Goal: Transaction & Acquisition: Purchase product/service

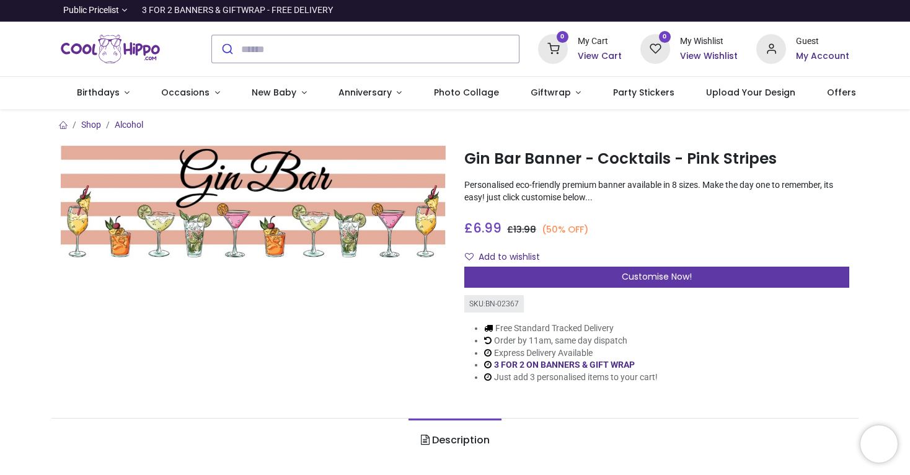
click at [583, 282] on div "Customise Now!" at bounding box center [656, 277] width 385 height 21
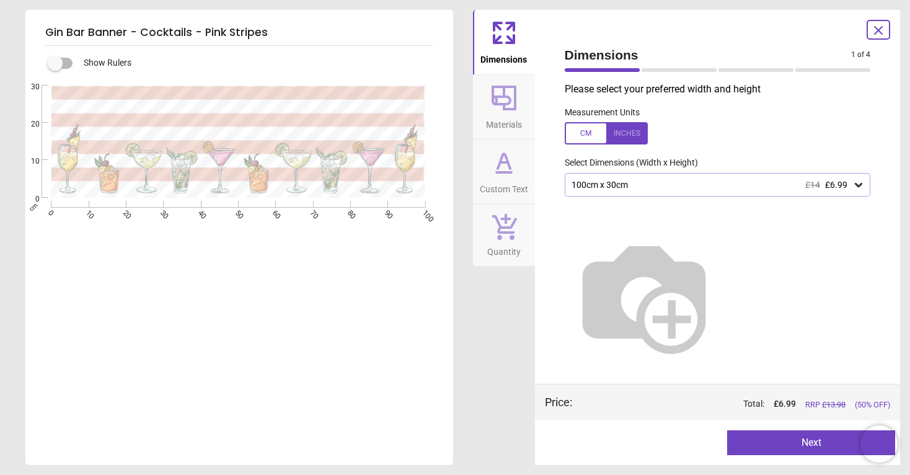
click at [508, 95] on icon at bounding box center [504, 98] width 25 height 25
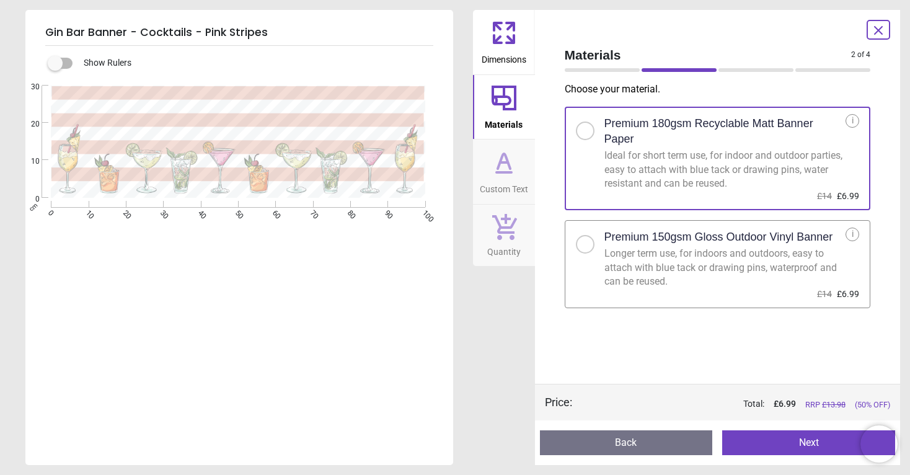
click at [511, 162] on icon at bounding box center [504, 163] width 30 height 30
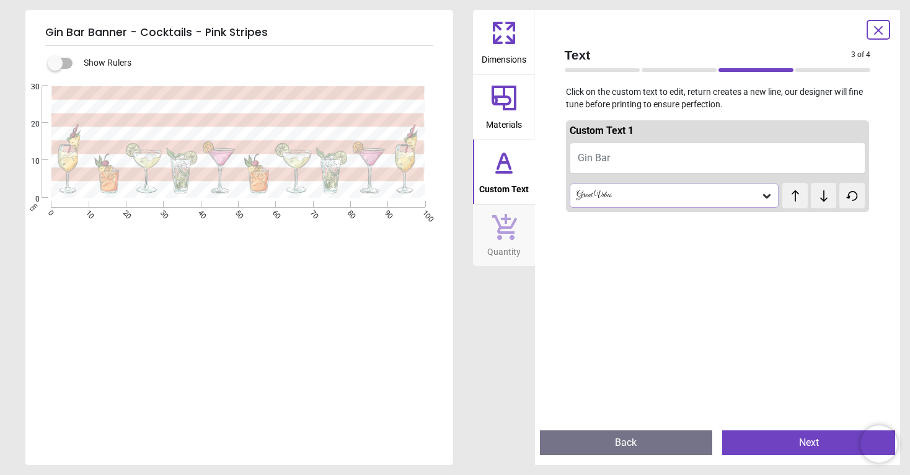
click at [590, 155] on span "Gin Bar" at bounding box center [594, 158] width 32 height 12
type textarea "**********"
click at [441, 366] on div "**********" at bounding box center [237, 323] width 425 height 475
click at [374, 324] on div "**********" at bounding box center [237, 323] width 425 height 475
click at [515, 106] on icon at bounding box center [504, 98] width 25 height 25
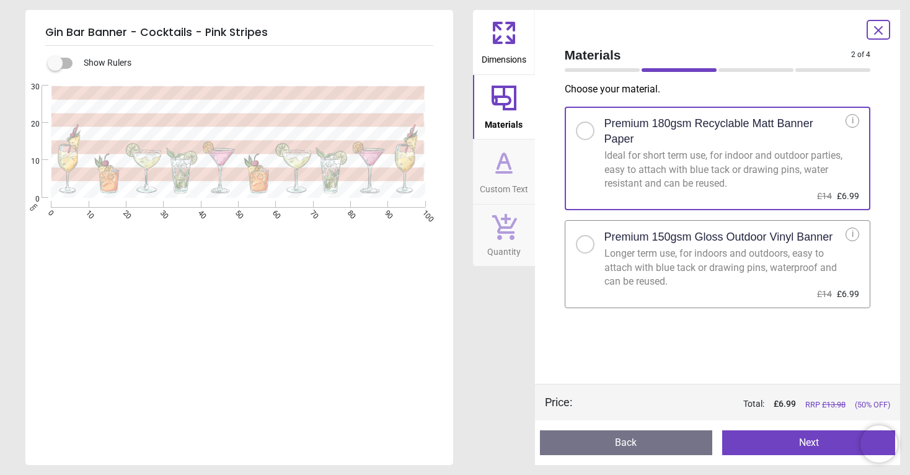
click at [506, 167] on icon at bounding box center [504, 163] width 30 height 30
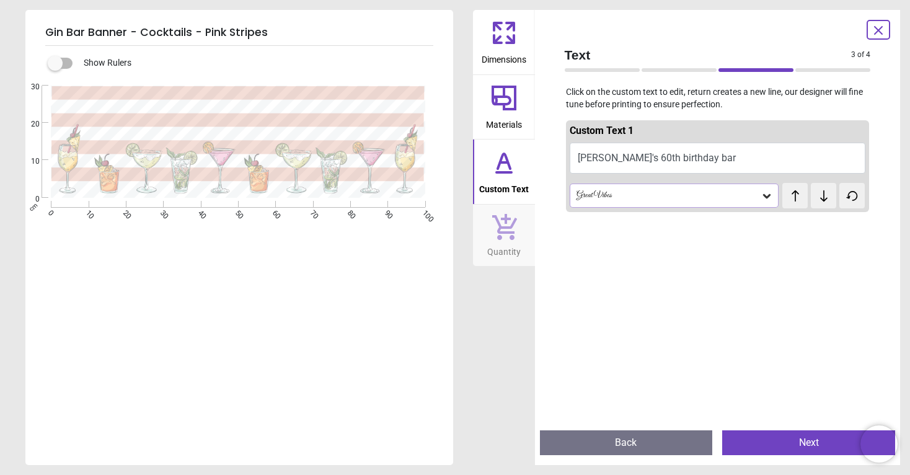
click at [603, 192] on div "Great Vibes" at bounding box center [668, 195] width 186 height 11
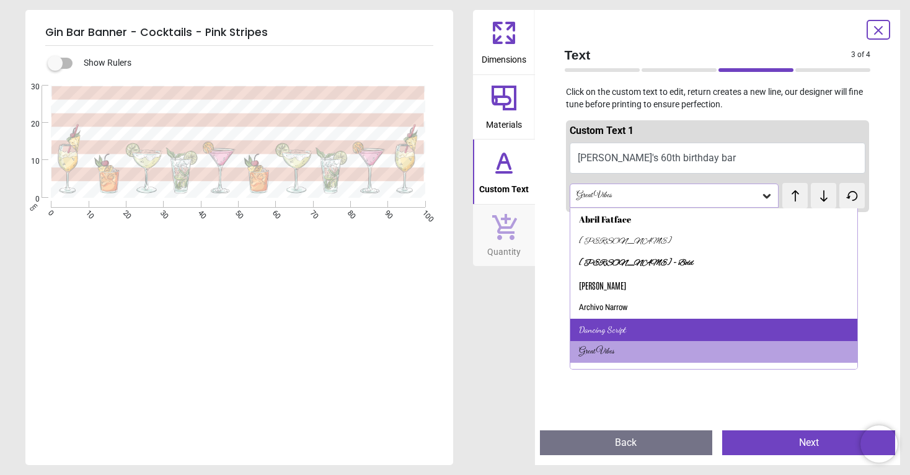
click at [599, 326] on div "Dancing Script" at bounding box center [602, 330] width 47 height 12
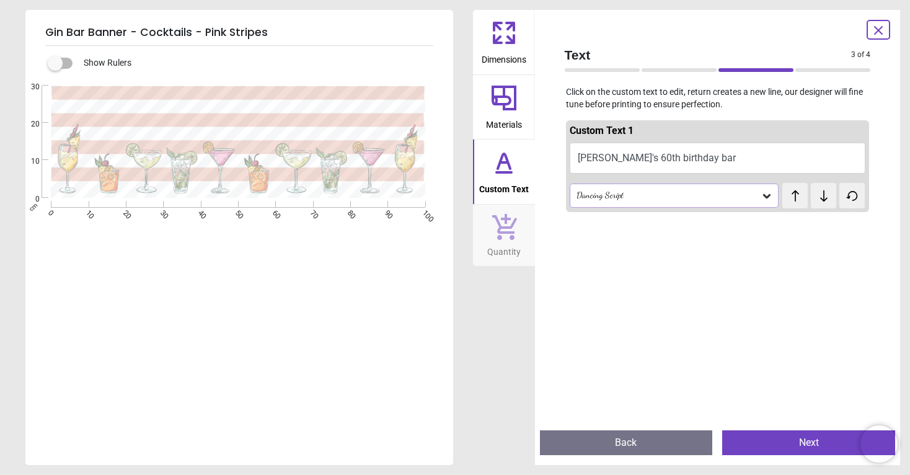
click at [345, 300] on div "**********" at bounding box center [237, 323] width 425 height 475
click at [497, 216] on icon at bounding box center [504, 227] width 25 height 26
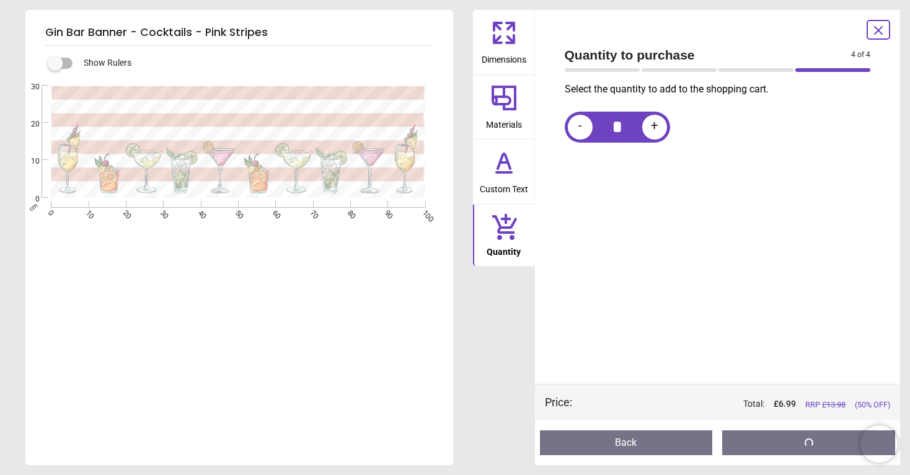
click at [508, 92] on icon at bounding box center [504, 98] width 30 height 30
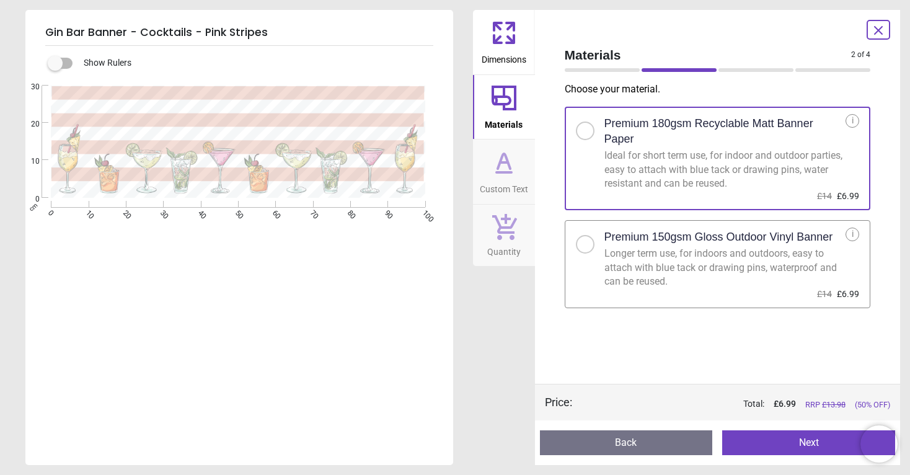
click at [509, 163] on icon at bounding box center [504, 161] width 12 height 15
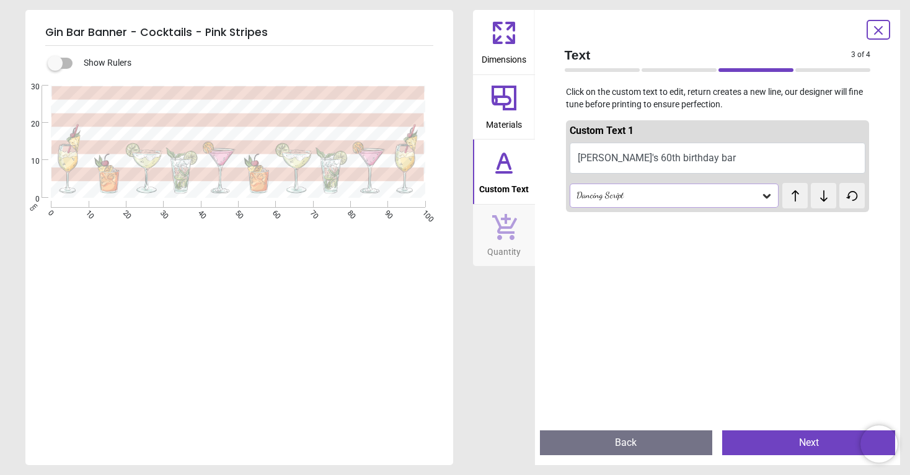
click at [600, 200] on div "Dancing Script" at bounding box center [675, 196] width 210 height 24
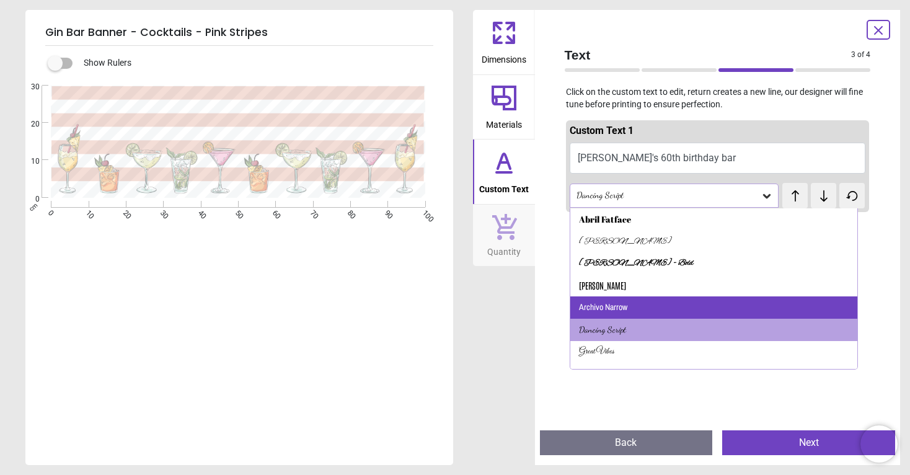
scroll to position [76, 0]
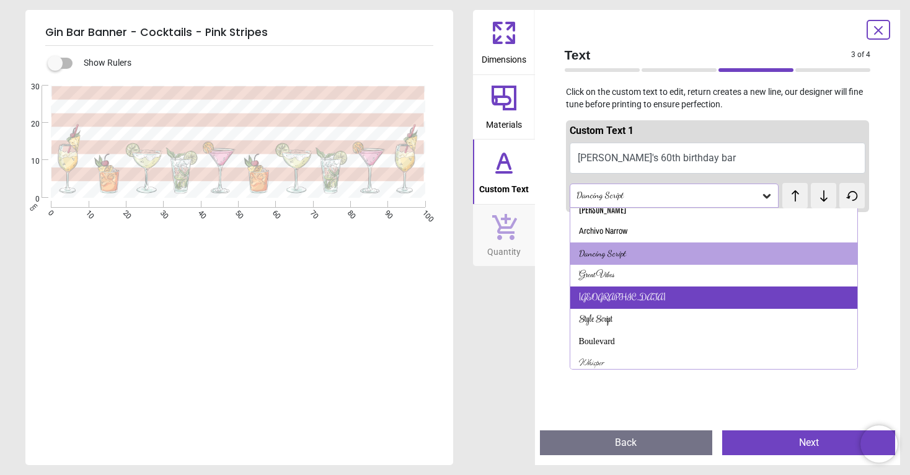
click at [600, 293] on div "Rochester" at bounding box center [622, 297] width 87 height 12
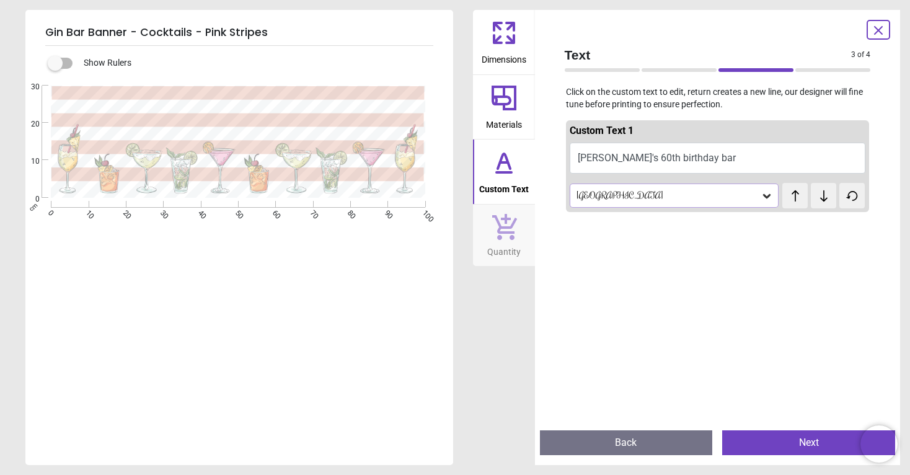
click at [627, 198] on div "Rochester" at bounding box center [668, 195] width 186 height 11
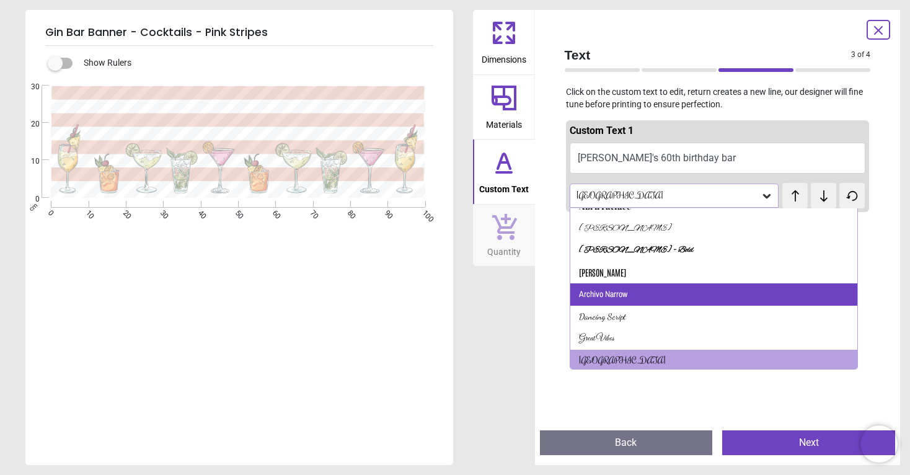
scroll to position [85, 0]
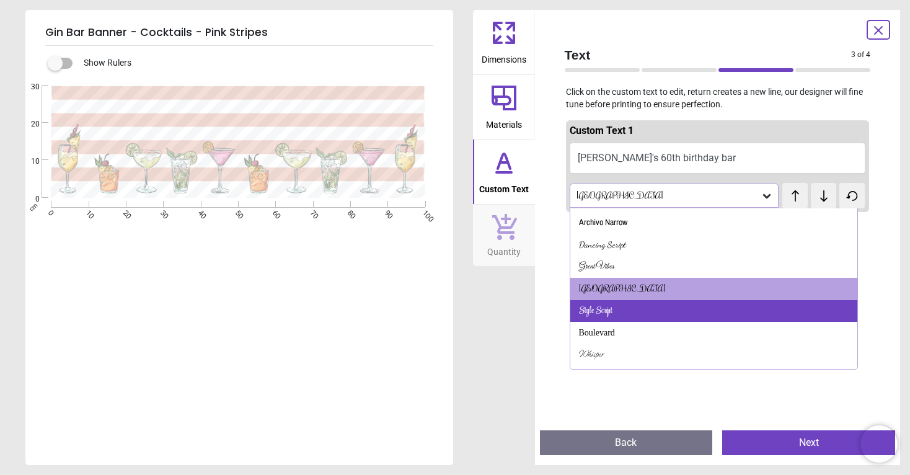
click at [614, 304] on div "Style Script" at bounding box center [714, 311] width 288 height 22
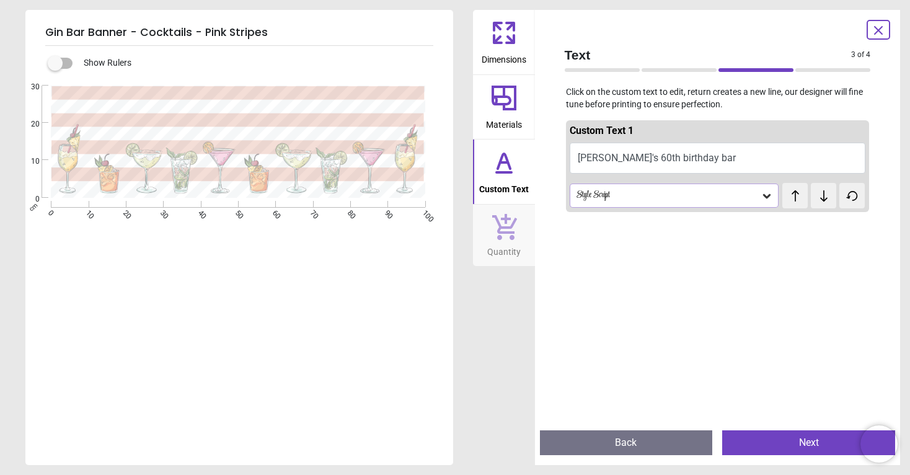
click at [657, 195] on div "Style Script" at bounding box center [668, 195] width 186 height 11
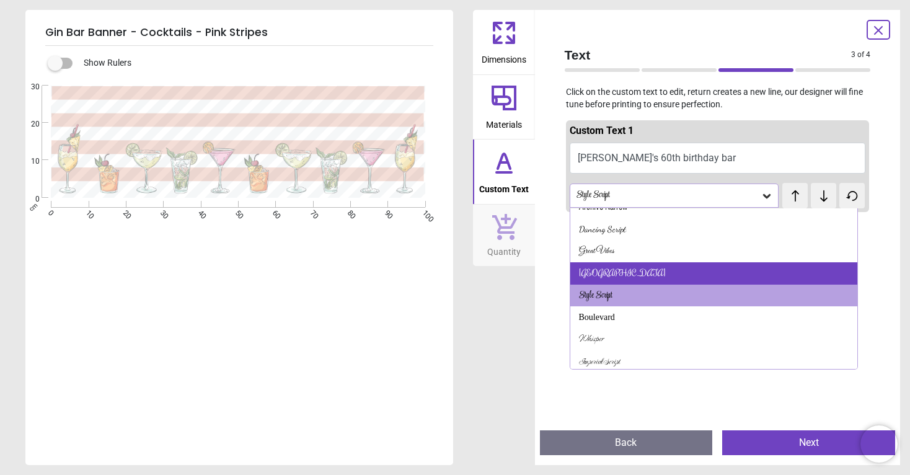
scroll to position [99, 0]
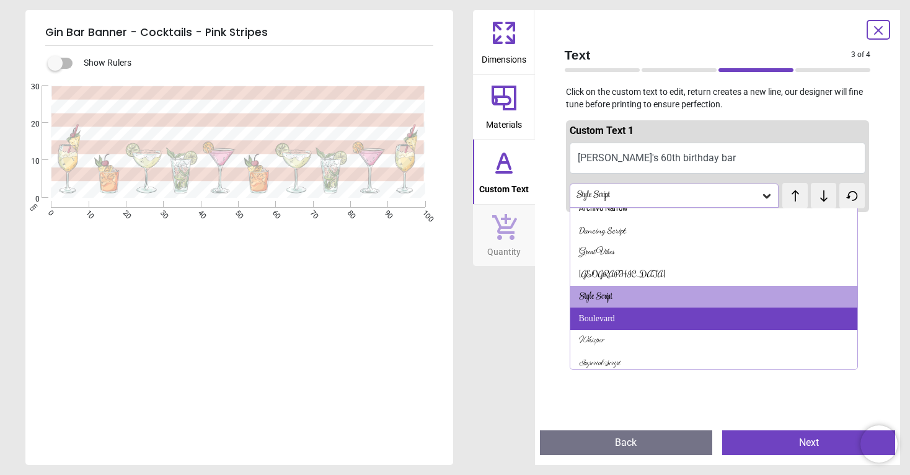
click at [608, 317] on div "Boulevard" at bounding box center [597, 318] width 36 height 12
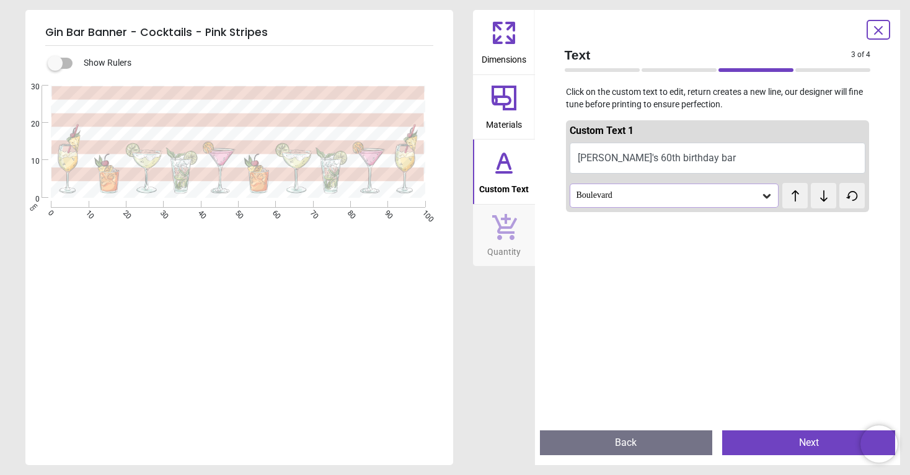
click at [626, 198] on div "Boulevard" at bounding box center [668, 195] width 186 height 11
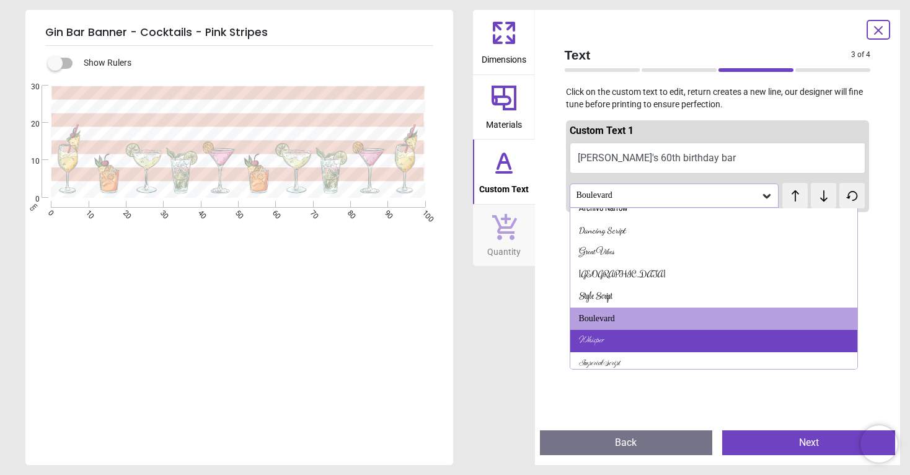
click at [613, 338] on div "Whisper" at bounding box center [714, 341] width 288 height 22
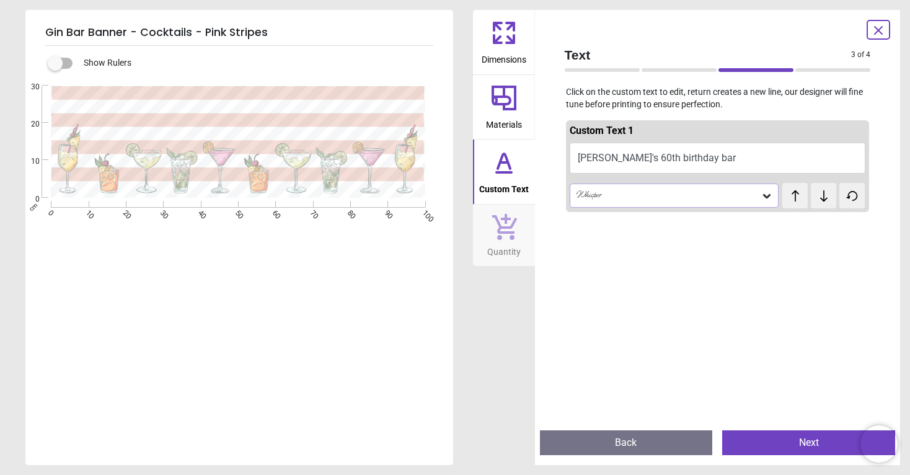
click at [638, 213] on div "Custom Text 1 Yaya's 60th birthday bar Whisper test test" at bounding box center [718, 268] width 326 height 306
click at [638, 200] on div "Whisper" at bounding box center [675, 196] width 210 height 24
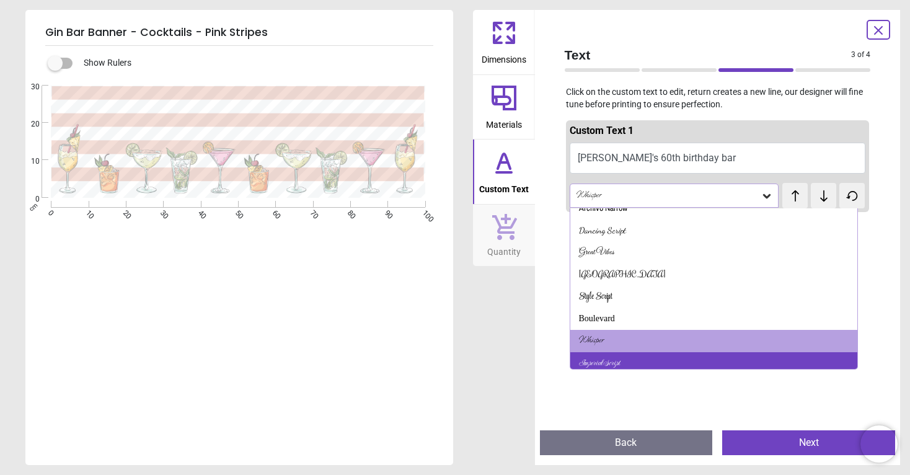
click at [604, 358] on div "Imperial Script" at bounding box center [599, 363] width 41 height 12
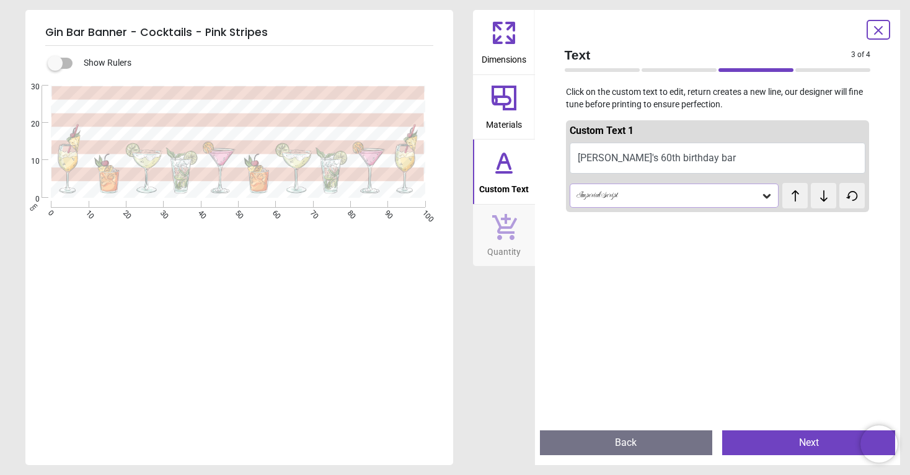
click at [631, 206] on div "Imperial Script" at bounding box center [675, 196] width 210 height 24
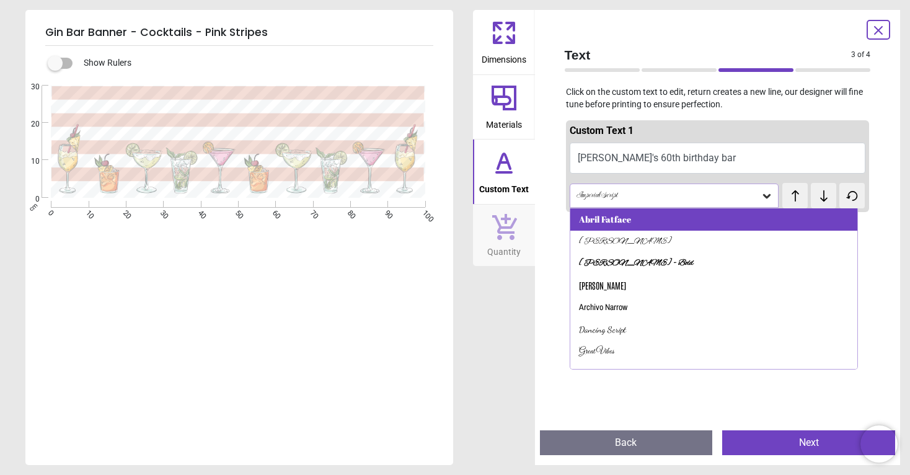
scroll to position [0, 0]
click at [613, 223] on div "Abril Fatface" at bounding box center [605, 219] width 52 height 12
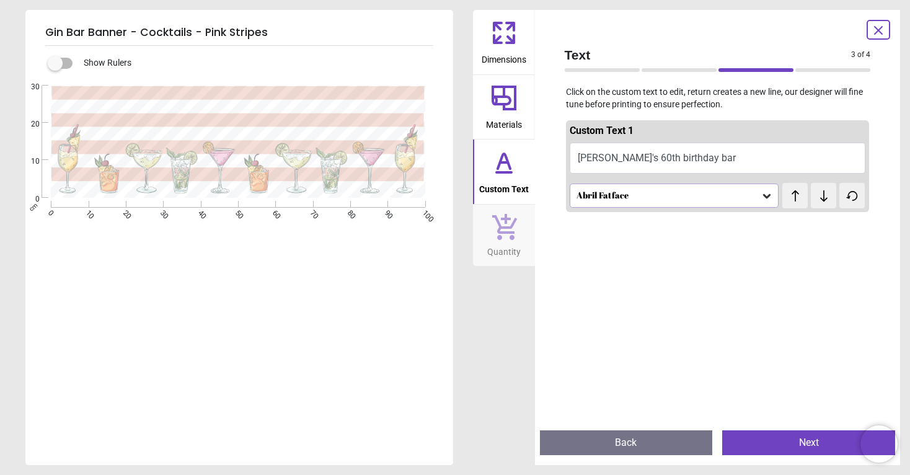
click at [626, 169] on button "Yaya's 60th birthday bar" at bounding box center [718, 158] width 296 height 31
click at [620, 187] on div "Abril Fatface" at bounding box center [675, 196] width 210 height 24
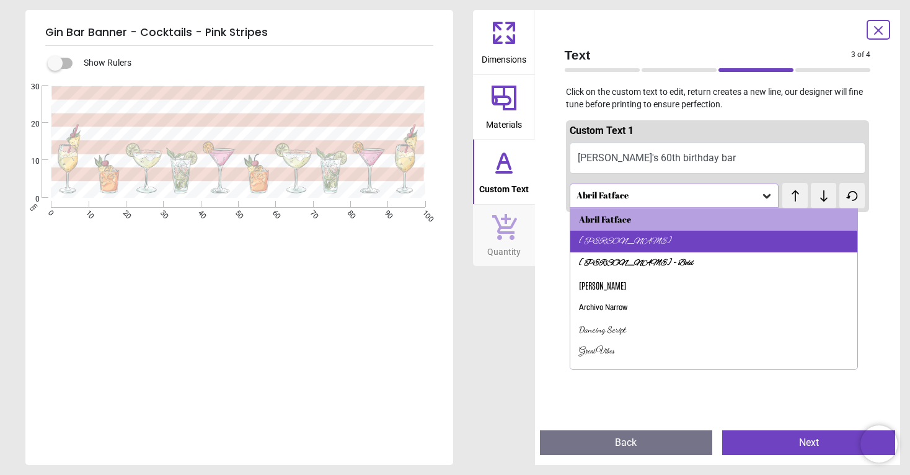
click at [606, 241] on div "Alex Brush" at bounding box center [625, 242] width 93 height 12
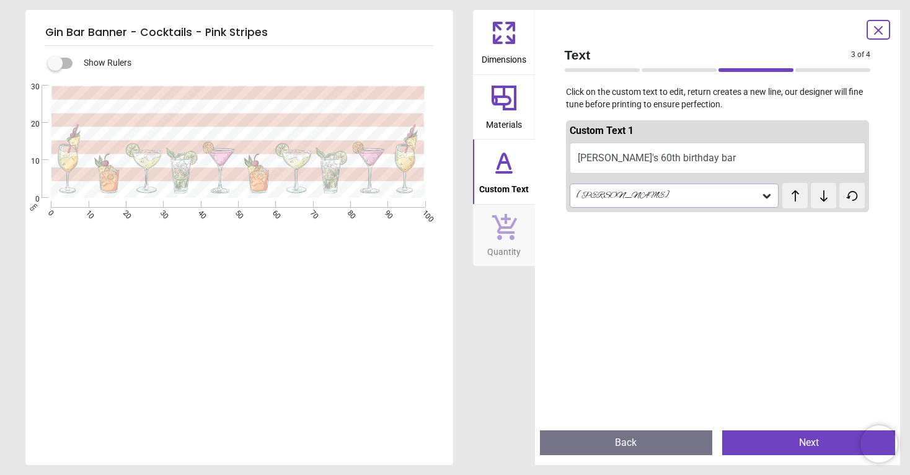
click at [619, 202] on div "Alex Brush" at bounding box center [675, 196] width 210 height 24
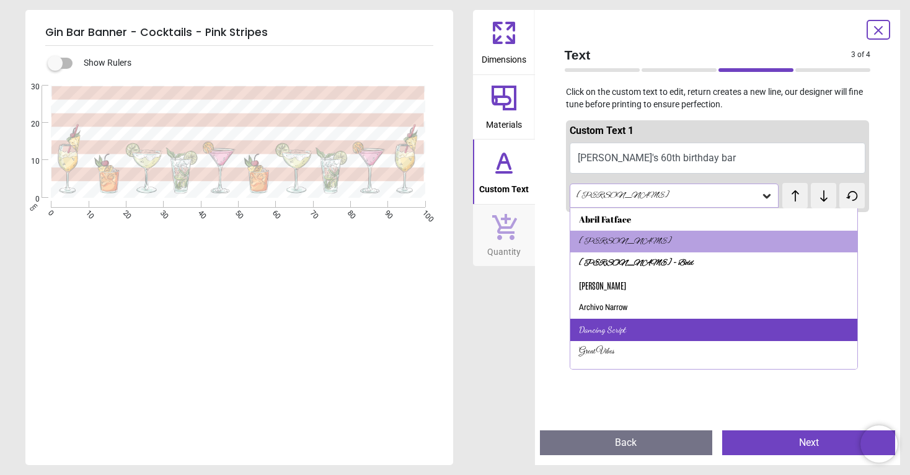
click at [612, 324] on div "Dancing Script" at bounding box center [602, 330] width 47 height 12
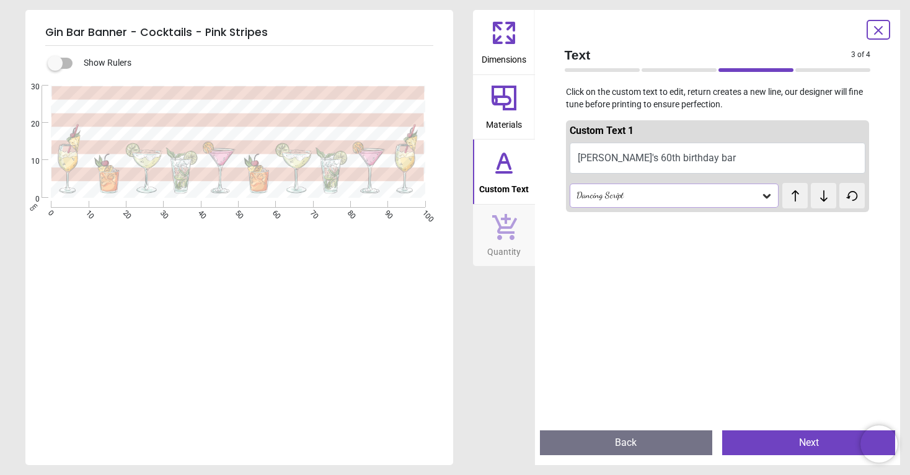
click at [505, 107] on icon at bounding box center [504, 98] width 30 height 30
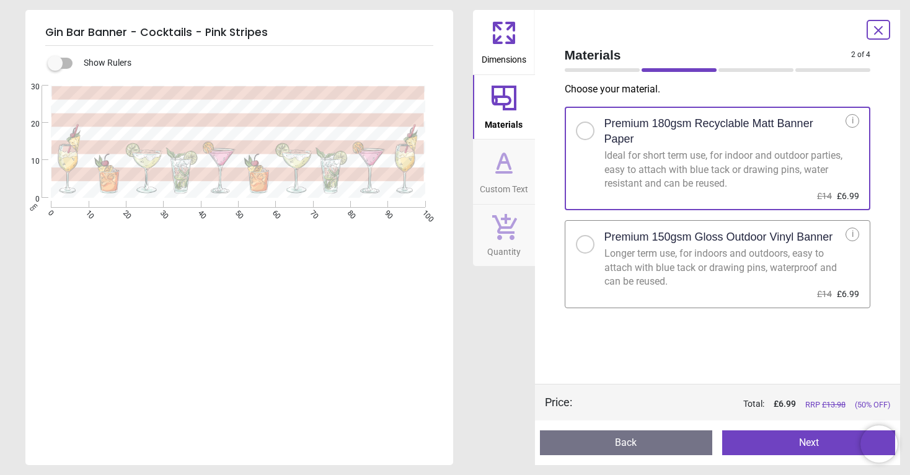
click at [509, 40] on icon at bounding box center [504, 33] width 30 height 30
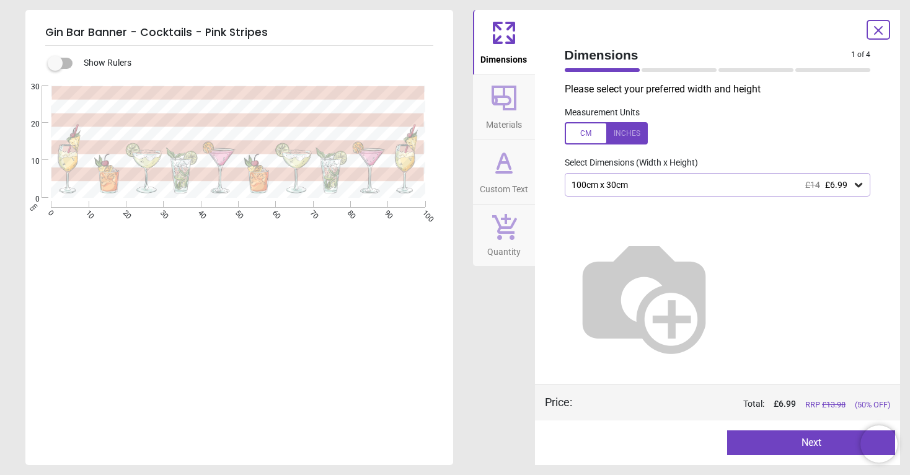
click at [616, 180] on div "100cm x 30cm £14 £6.99" at bounding box center [711, 185] width 283 height 11
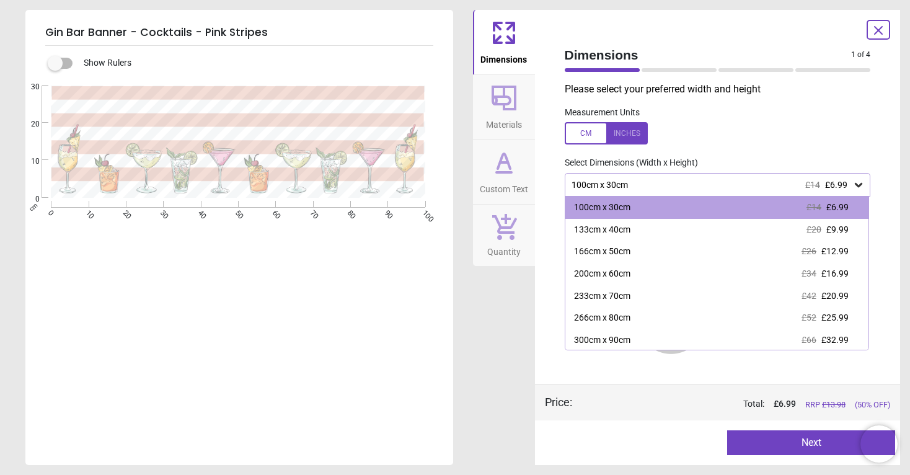
click at [771, 94] on p "Please select your preferred width and height" at bounding box center [723, 89] width 316 height 14
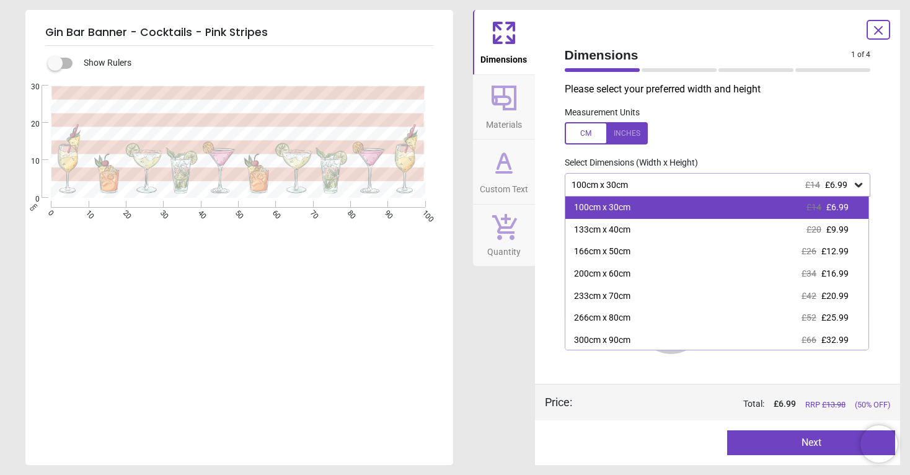
click at [660, 203] on div "100cm x 30cm £14 £6.99" at bounding box center [717, 208] width 304 height 22
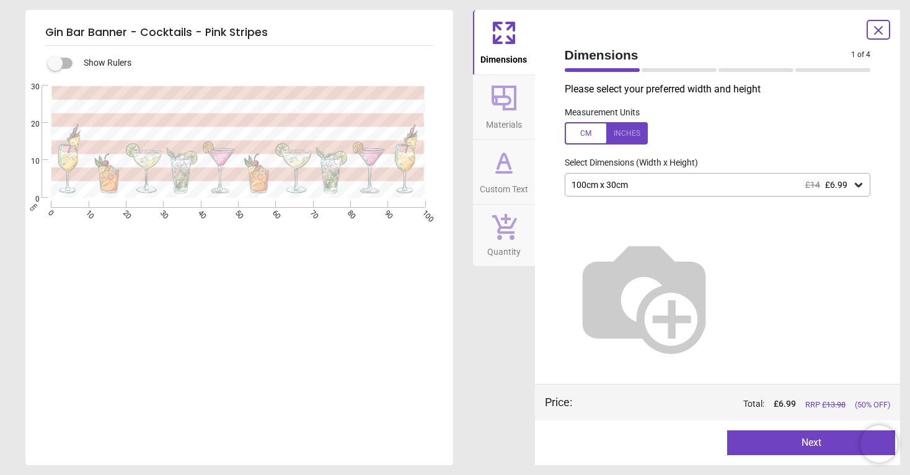
click at [511, 104] on icon at bounding box center [504, 98] width 30 height 30
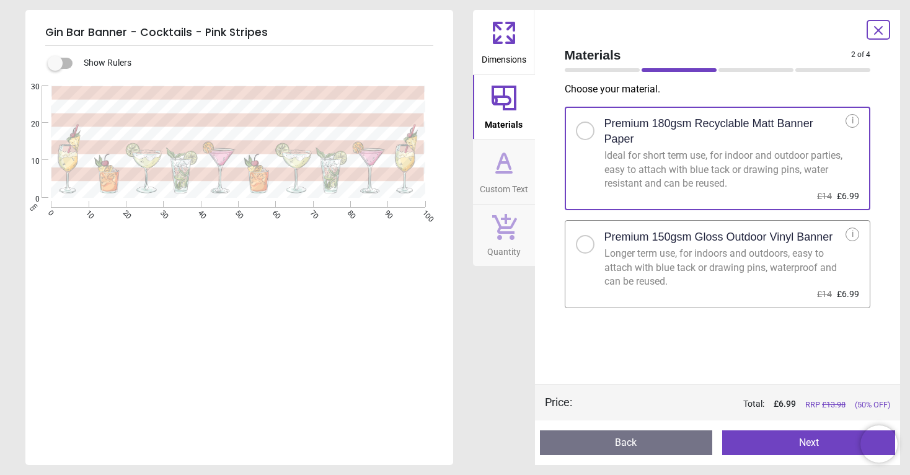
click at [500, 144] on button "Custom Text" at bounding box center [504, 171] width 62 height 64
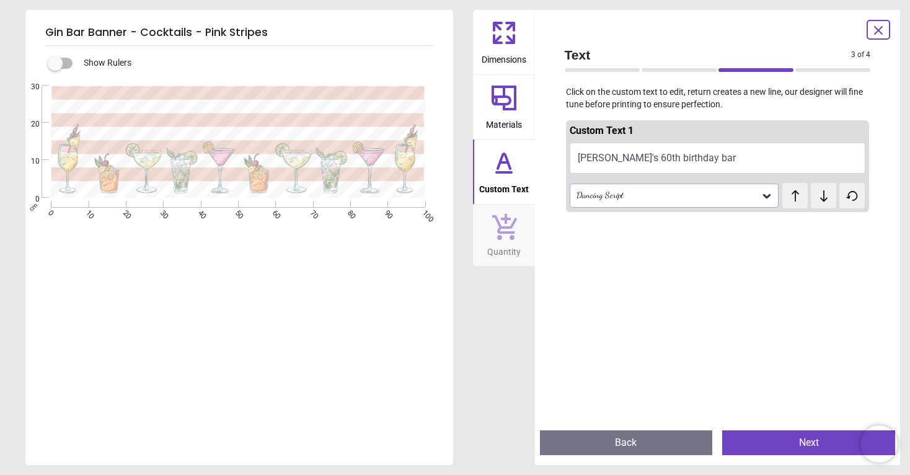
click at [503, 215] on icon at bounding box center [504, 226] width 26 height 27
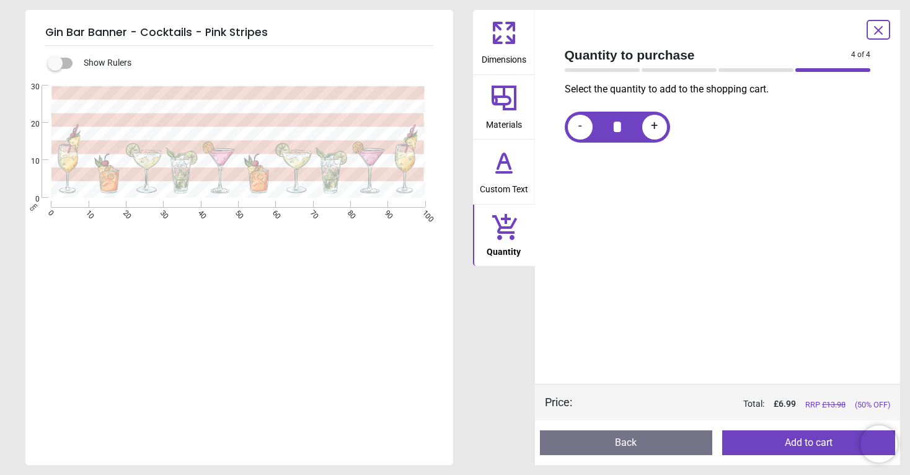
click at [788, 443] on button "Add to cart" at bounding box center [808, 442] width 173 height 25
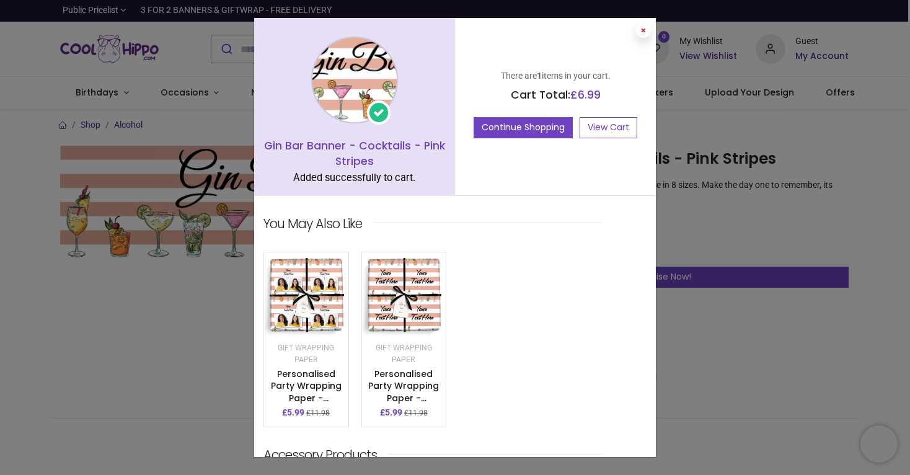
click at [641, 29] on icon at bounding box center [643, 30] width 5 height 6
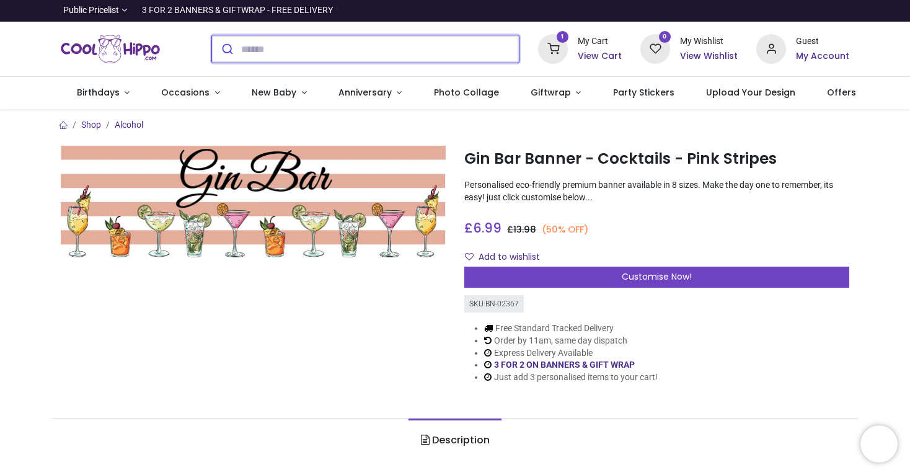
click at [438, 50] on input "search" at bounding box center [380, 48] width 278 height 27
type input "*********"
click at [226, 49] on button "submit" at bounding box center [226, 48] width 29 height 27
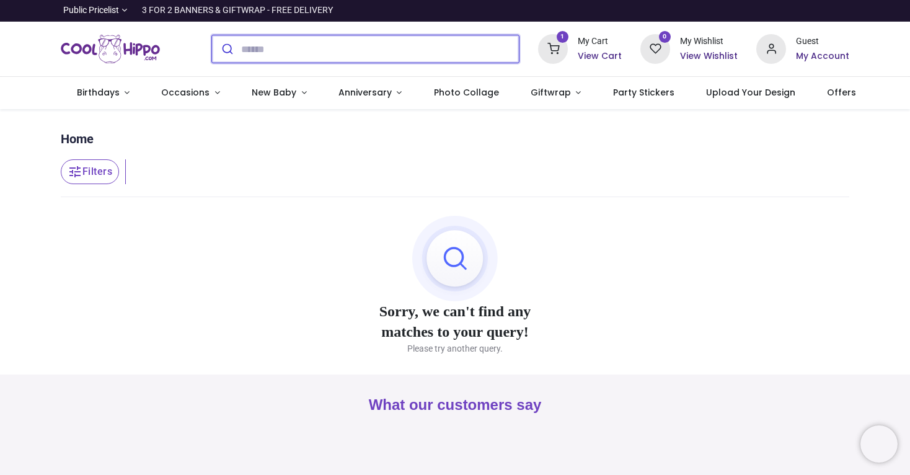
click at [322, 53] on input "search" at bounding box center [380, 48] width 278 height 27
type input "******"
click at [226, 49] on button "submit" at bounding box center [226, 48] width 29 height 27
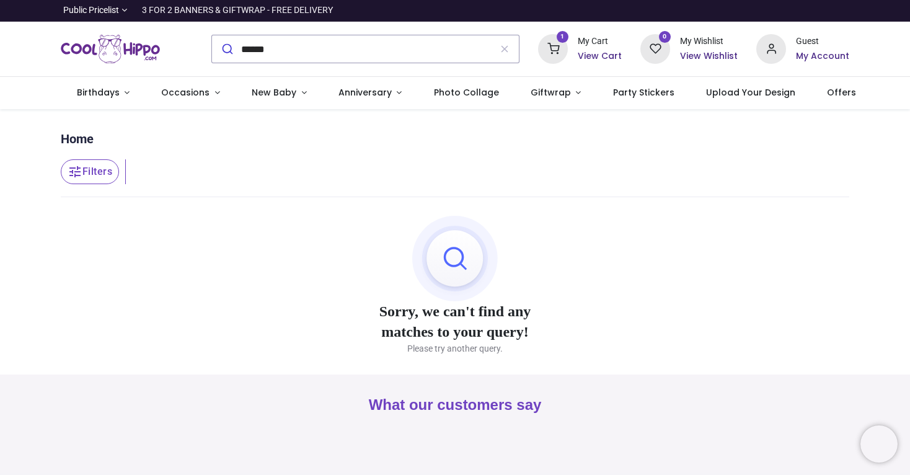
click at [582, 53] on h6 "View Cart" at bounding box center [600, 56] width 44 height 12
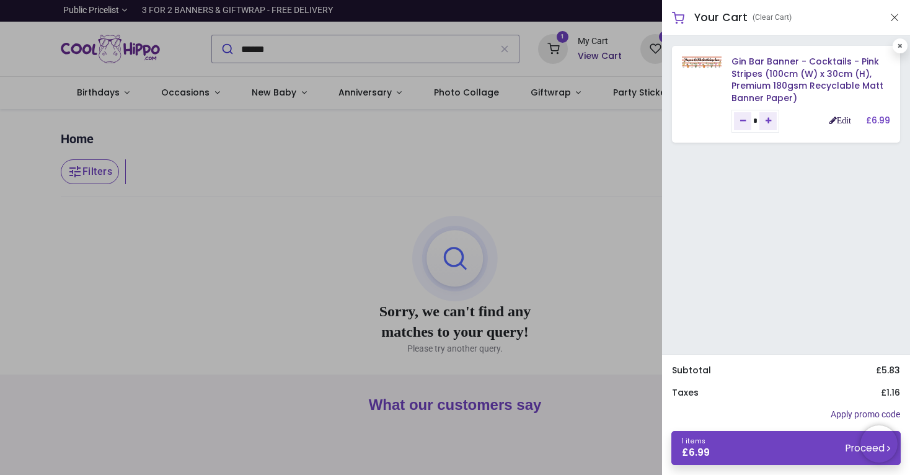
click at [836, 120] on link "Edit" at bounding box center [840, 120] width 22 height 9
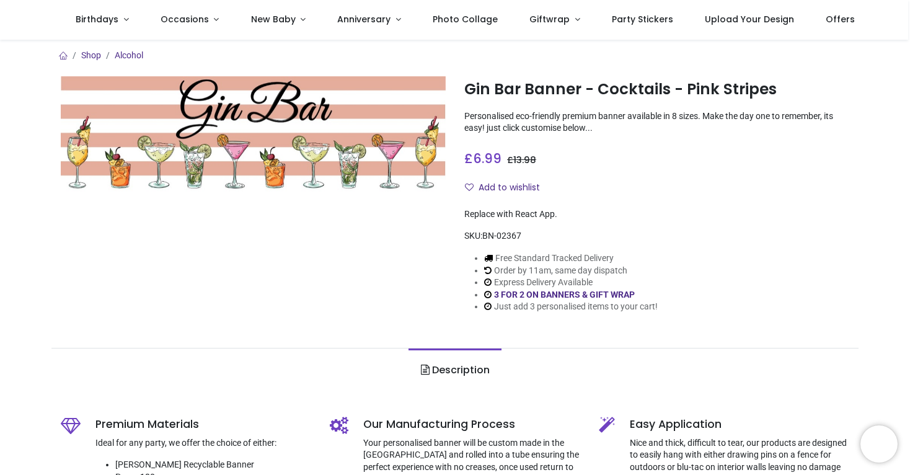
scroll to position [4, 0]
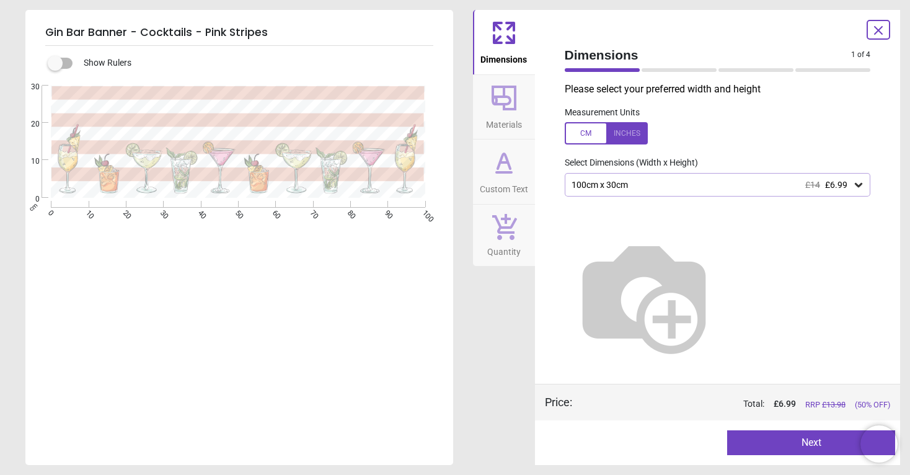
click at [506, 113] on span "Materials" at bounding box center [504, 122] width 36 height 19
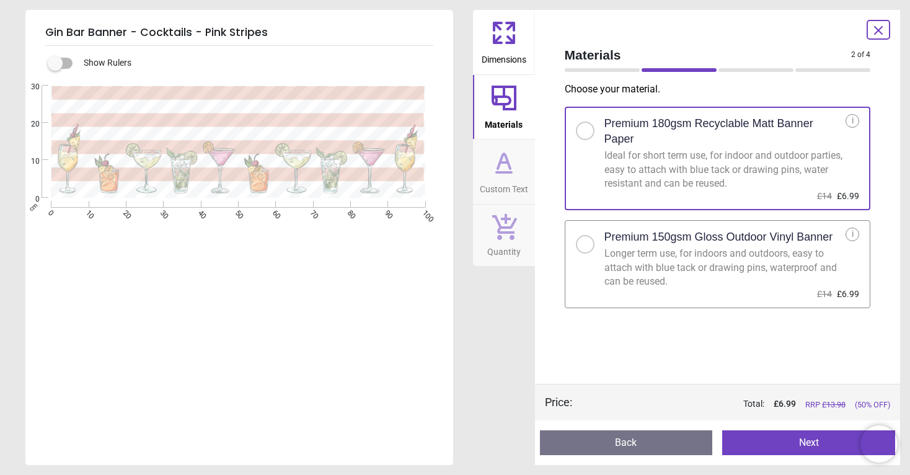
click at [589, 241] on div at bounding box center [585, 244] width 19 height 19
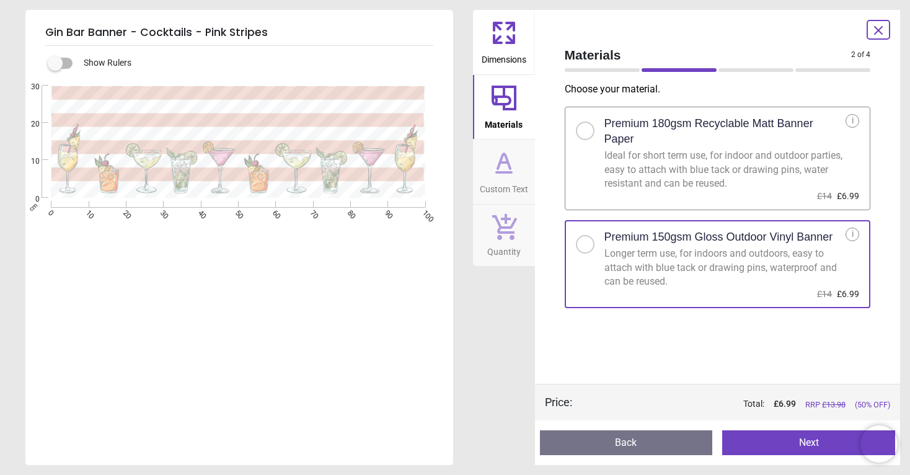
click at [516, 169] on icon at bounding box center [504, 163] width 30 height 30
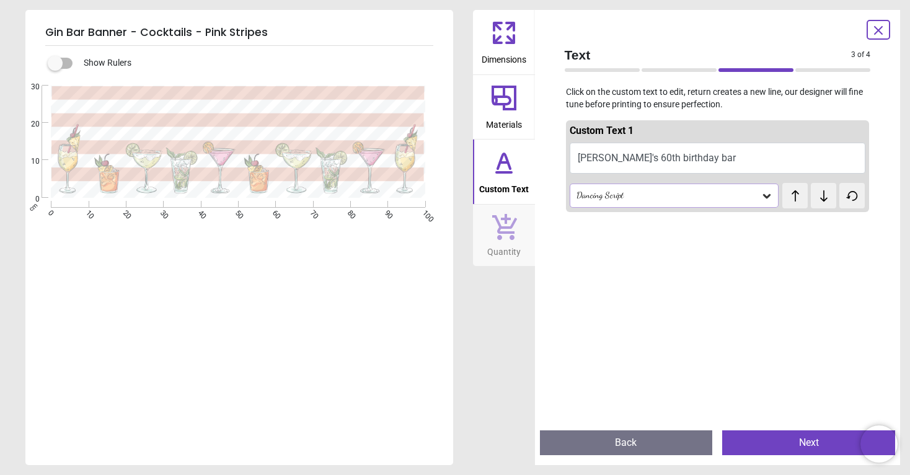
click at [499, 54] on span "Dimensions" at bounding box center [504, 57] width 45 height 19
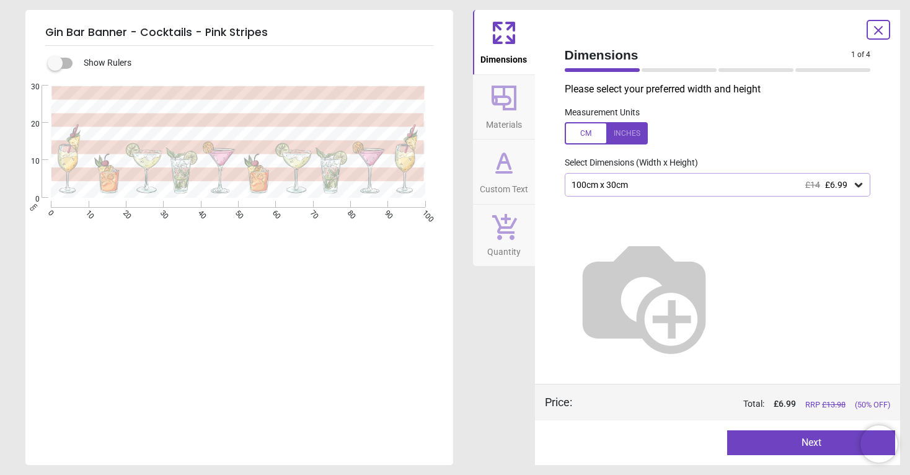
click at [627, 130] on div at bounding box center [606, 133] width 83 height 22
click at [631, 183] on div "39.4" x 11.8" (3ft 3" x 1ft) £14 £6.99" at bounding box center [711, 185] width 283 height 11
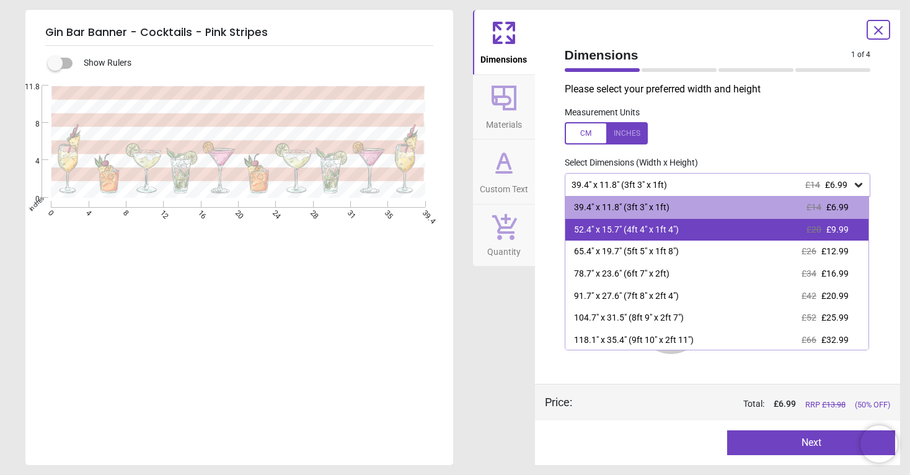
click at [632, 231] on div "52.4" x 15.7" (4ft 4" x 1ft 4")" at bounding box center [626, 230] width 105 height 12
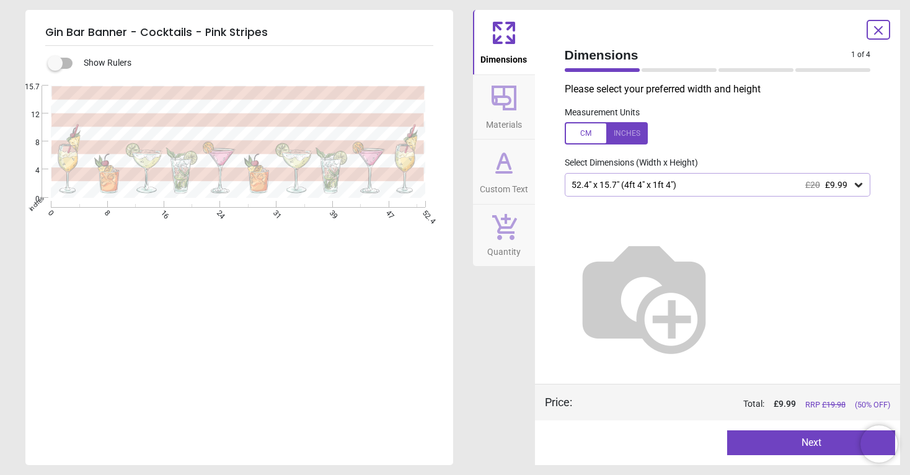
click at [629, 192] on div "52.4" x 15.7" (4ft 4" x 1ft 4") £20 £9.99" at bounding box center [718, 185] width 306 height 24
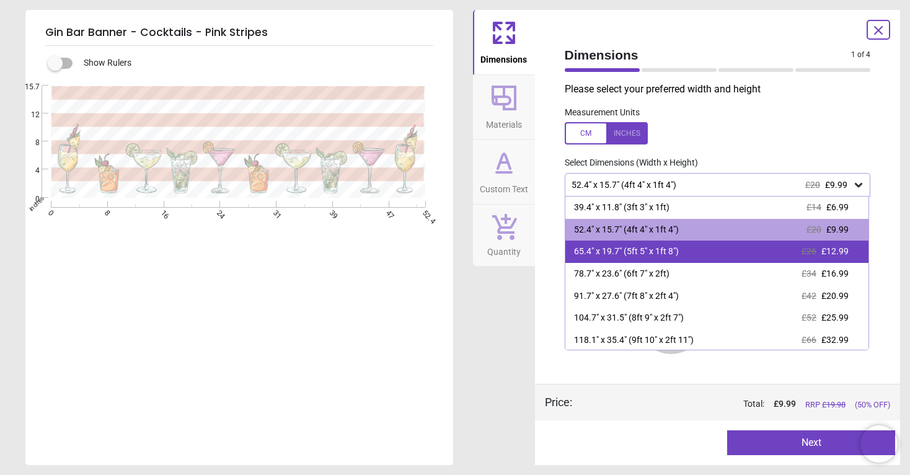
click at [627, 257] on div "65.4" x 19.7" (5ft 5" x 1ft 8") £26 £12.99" at bounding box center [717, 252] width 304 height 22
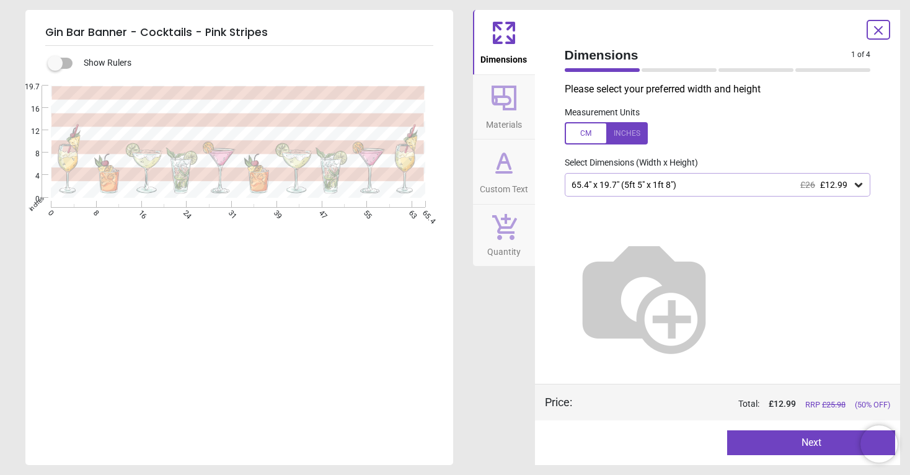
drag, startPoint x: 763, startPoint y: 158, endPoint x: 773, endPoint y: 162, distance: 10.8
click at [773, 162] on div "Select Dimensions (Width x Height)" at bounding box center [718, 163] width 326 height 12
click at [855, 176] on div "65.4" x 19.7" (5ft 5" x 1ft 8") £26 £12.99" at bounding box center [718, 185] width 306 height 24
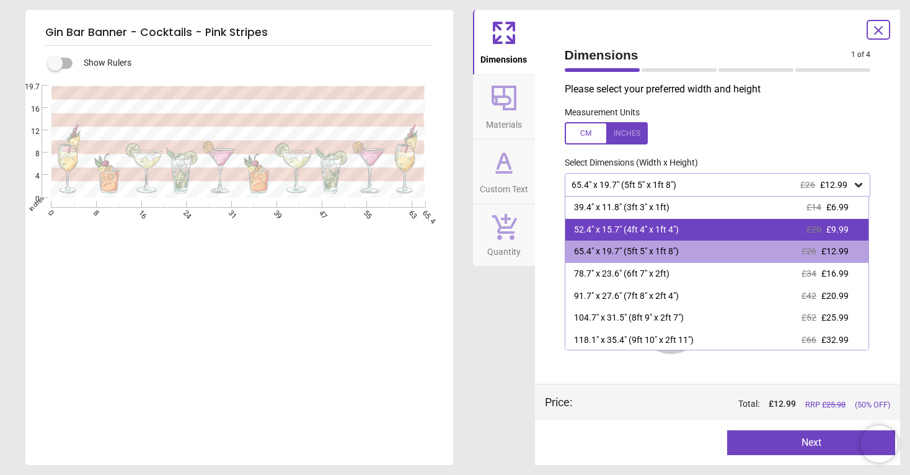
click at [678, 236] on div "52.4" x 15.7" (4ft 4" x 1ft 4") £20 £9.99" at bounding box center [717, 230] width 304 height 22
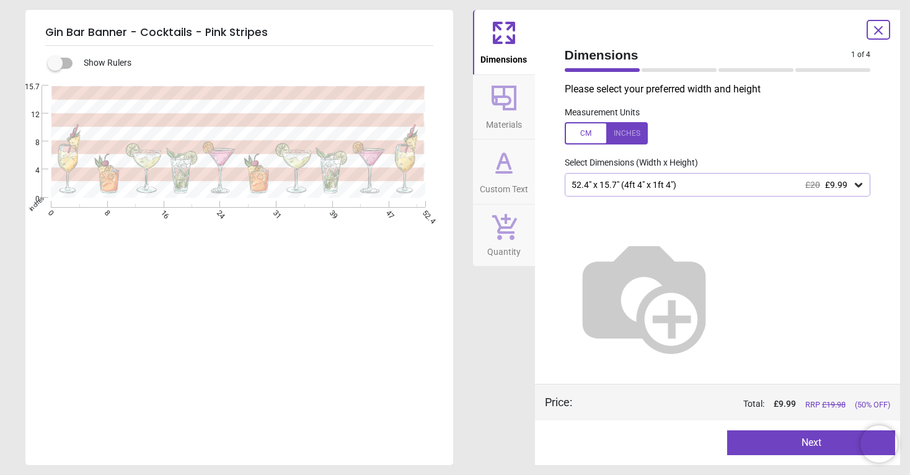
click at [857, 184] on icon at bounding box center [858, 185] width 7 height 4
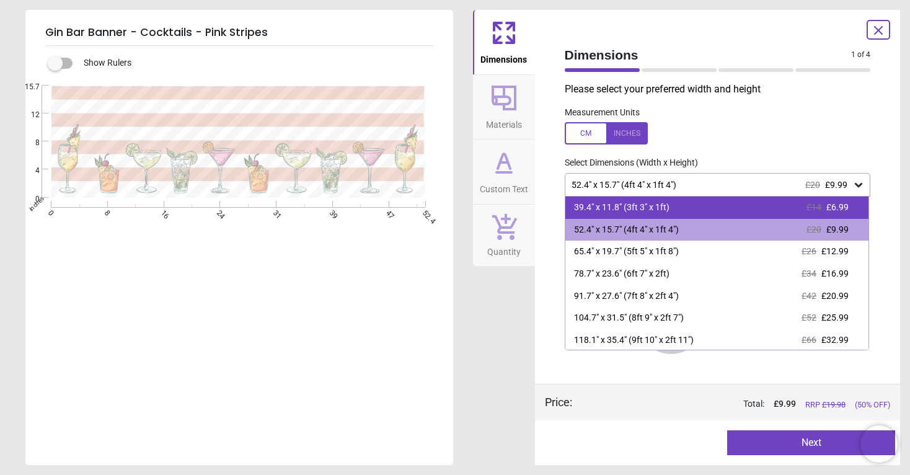
click at [670, 210] on div "39.4" x 11.8" (3ft 3" x 1ft)" at bounding box center [621, 207] width 95 height 12
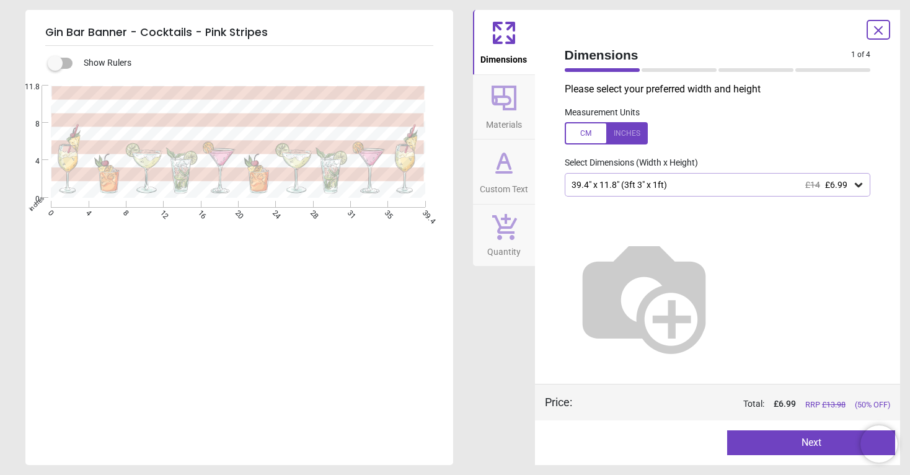
click at [763, 438] on button "Next" at bounding box center [811, 442] width 168 height 25
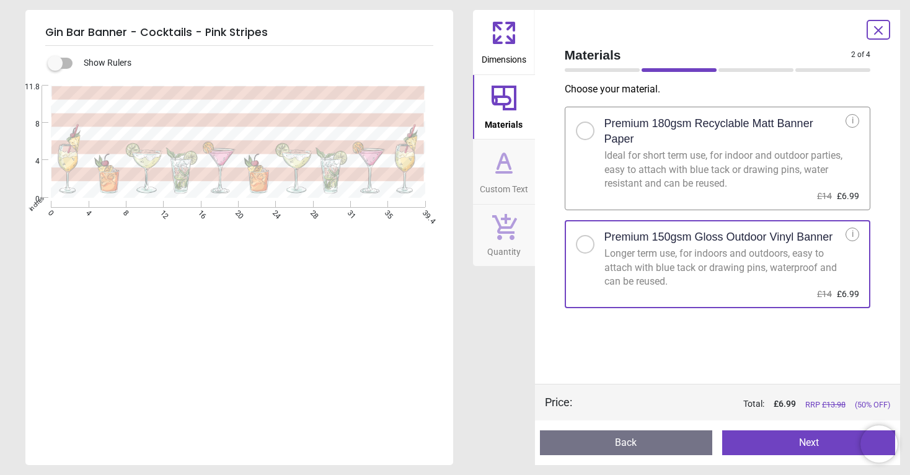
click at [763, 439] on button "Next" at bounding box center [808, 442] width 173 height 25
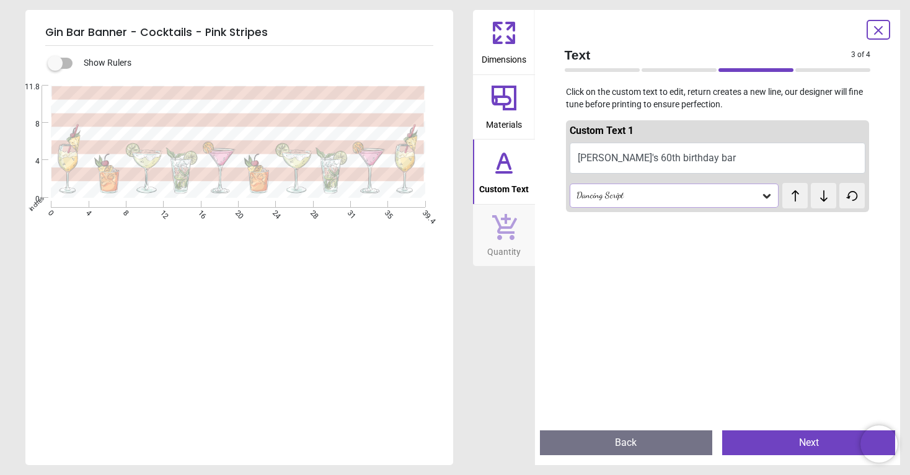
click at [763, 440] on button "Next" at bounding box center [808, 442] width 173 height 25
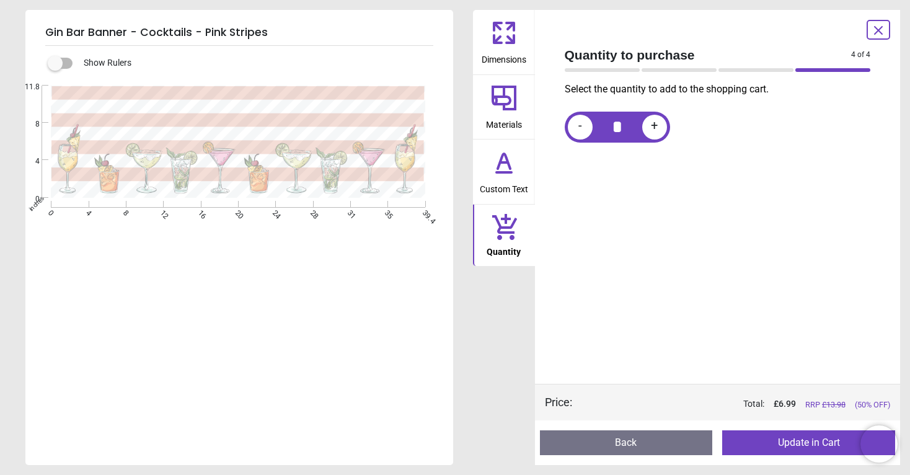
click at [771, 442] on button "Update in Cart" at bounding box center [808, 442] width 173 height 25
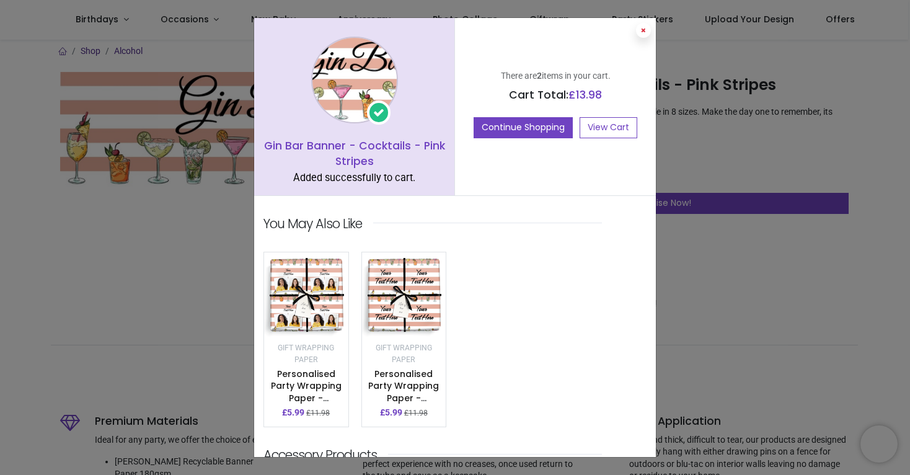
click at [645, 29] on button at bounding box center [643, 30] width 15 height 15
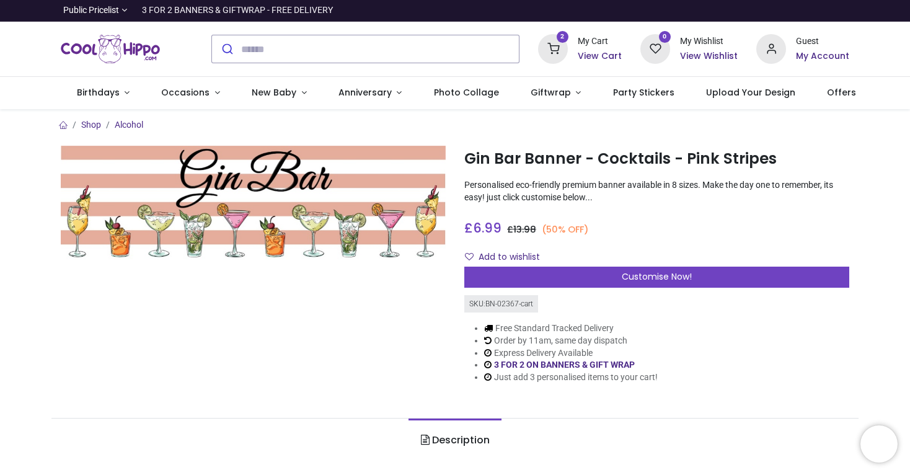
click at [573, 50] on div "2 My Cart View Cart" at bounding box center [580, 49] width 84 height 30
click at [591, 56] on h6 "View Cart" at bounding box center [600, 56] width 44 height 12
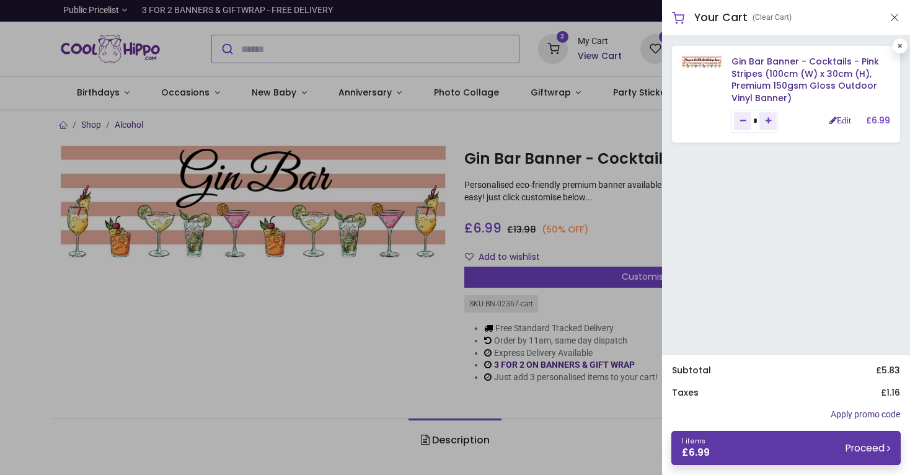
click at [730, 445] on link "1 items £ 6.99 Proceed" at bounding box center [785, 448] width 229 height 34
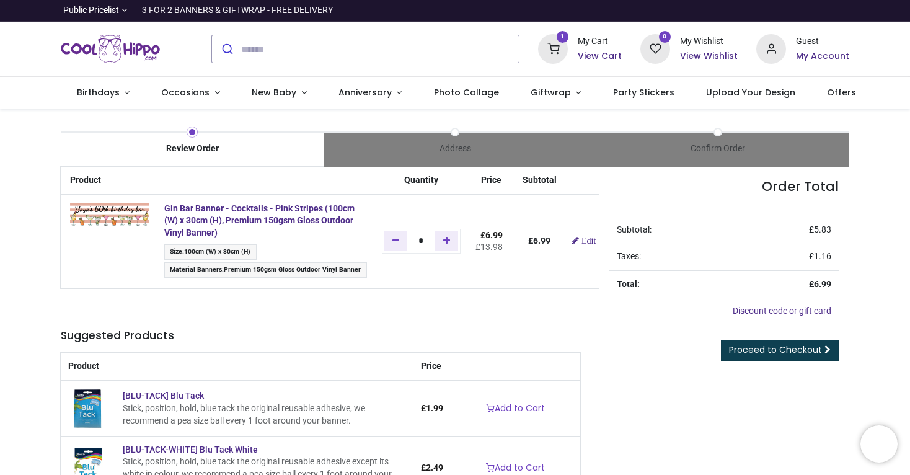
click at [779, 346] on span "Proceed to Checkout" at bounding box center [775, 349] width 93 height 12
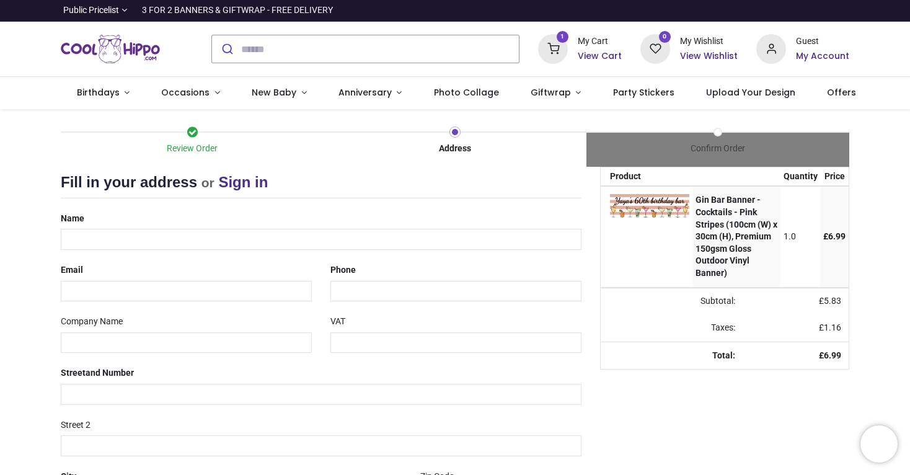
select select "***"
type input "**********"
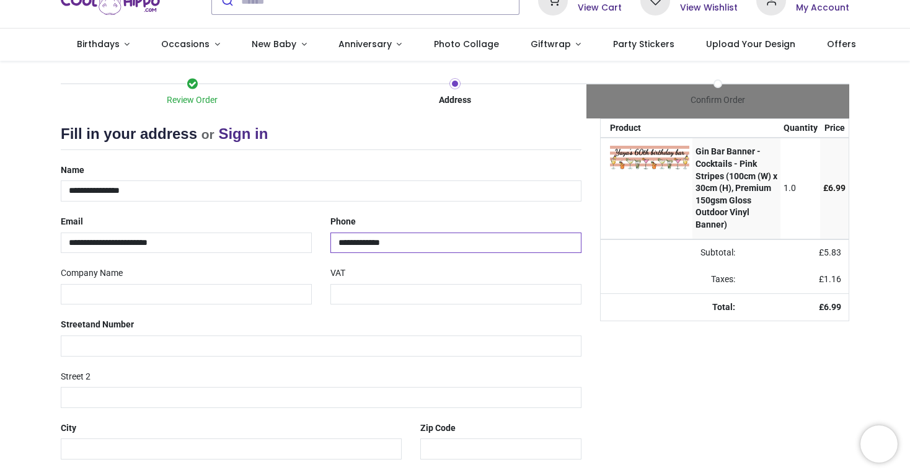
scroll to position [50, 0]
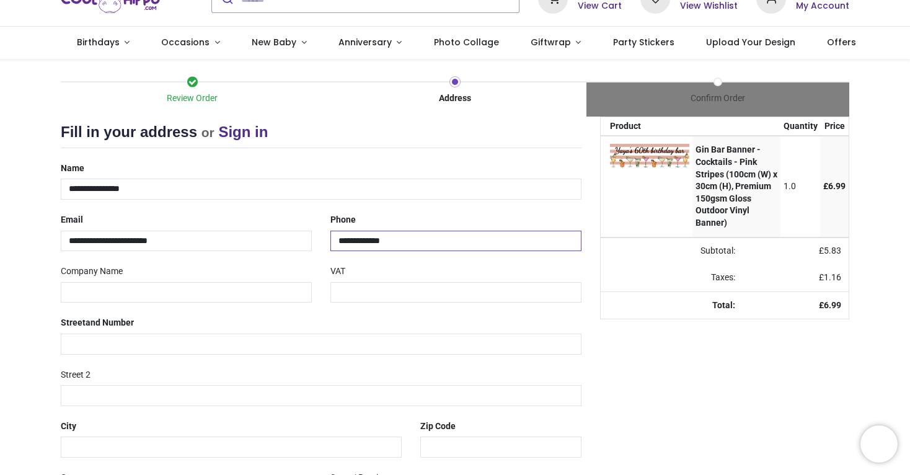
type input "**********"
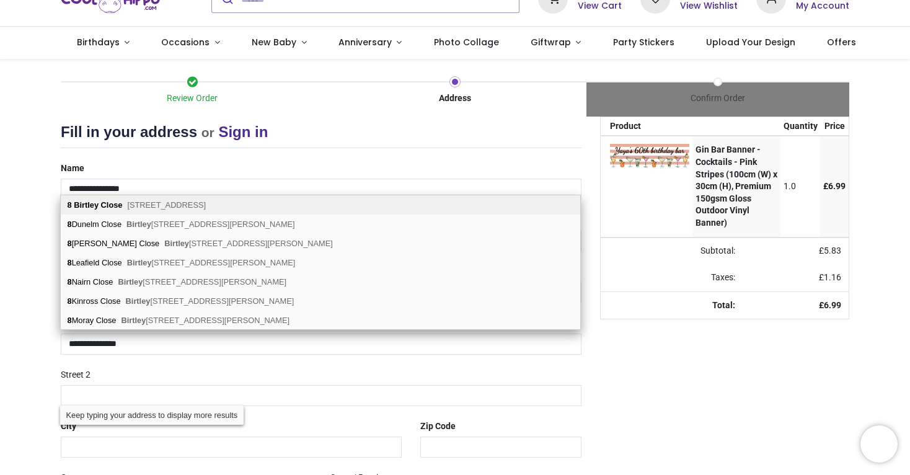
click at [266, 208] on div "8 Birtley Close Newcastle upon Tyne, NE3 4RL" at bounding box center [321, 204] width 520 height 19
type input "**********"
type input "*******"
select select "***"
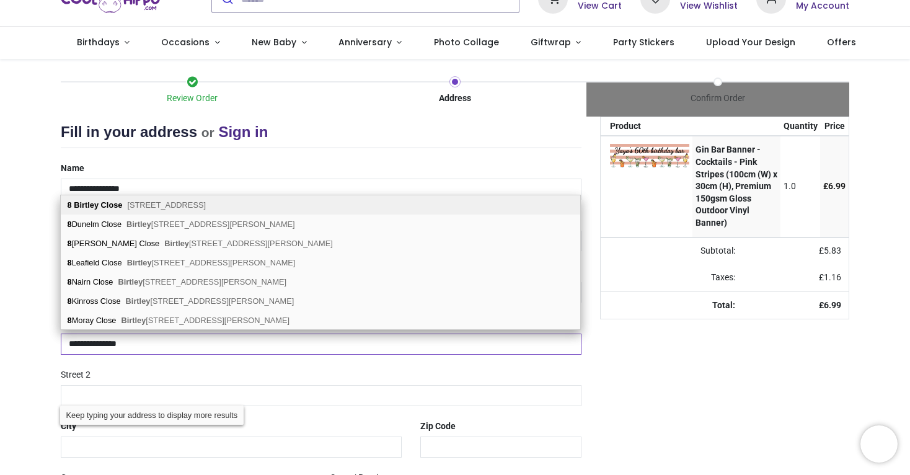
type input "**********"
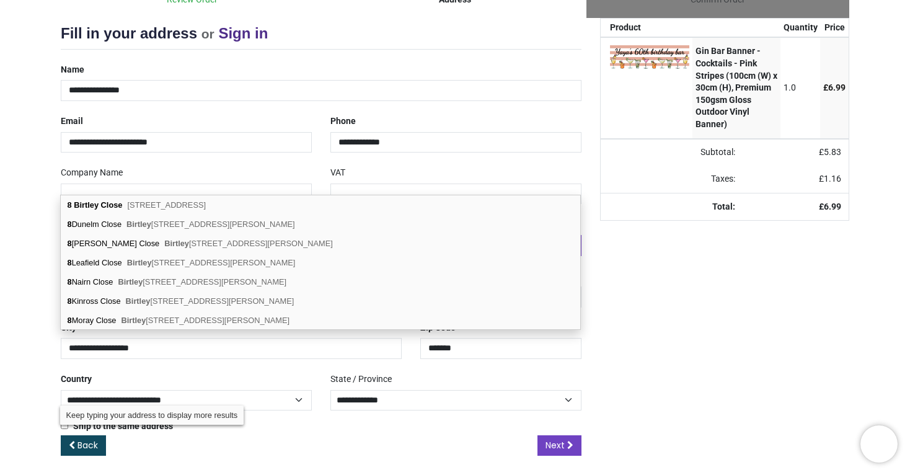
scroll to position [148, 0]
click at [322, 442] on div "Back Next" at bounding box center [321, 456] width 521 height 41
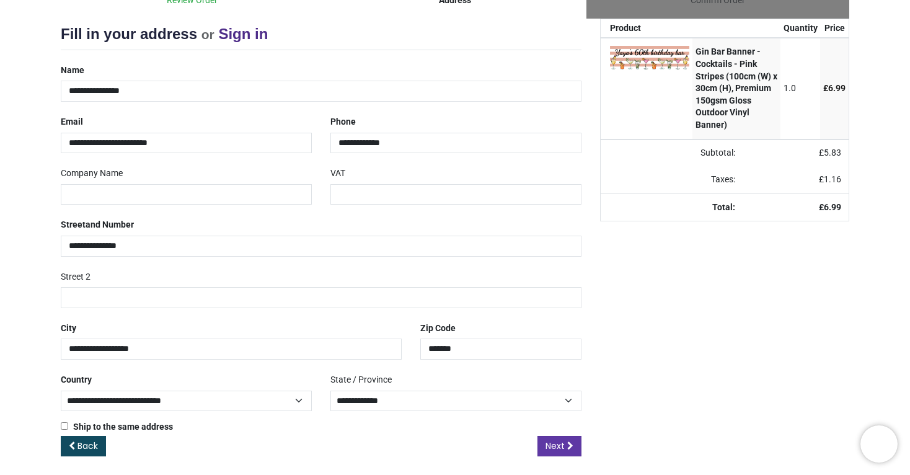
click at [554, 443] on span "Next" at bounding box center [555, 446] width 19 height 12
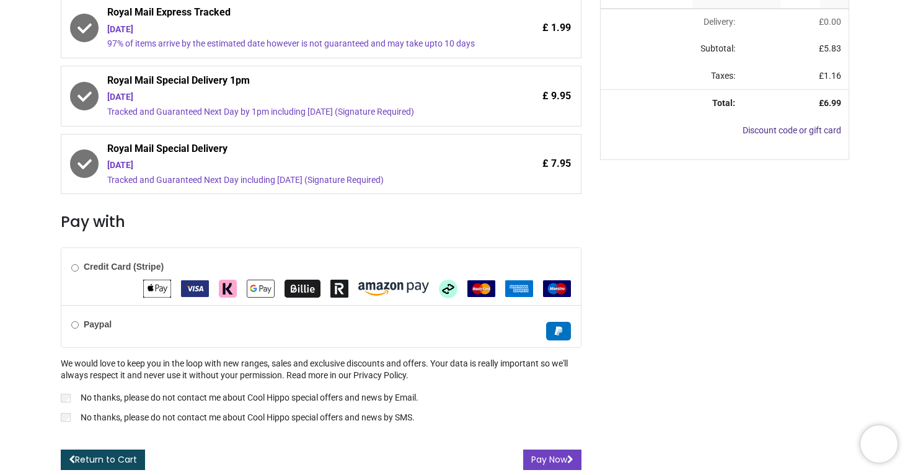
scroll to position [295, 0]
click at [495, 329] on div "Paypal" at bounding box center [321, 326] width 520 height 42
click at [530, 459] on button "Pay Now" at bounding box center [552, 459] width 58 height 21
